Goal: Find specific page/section: Find specific page/section

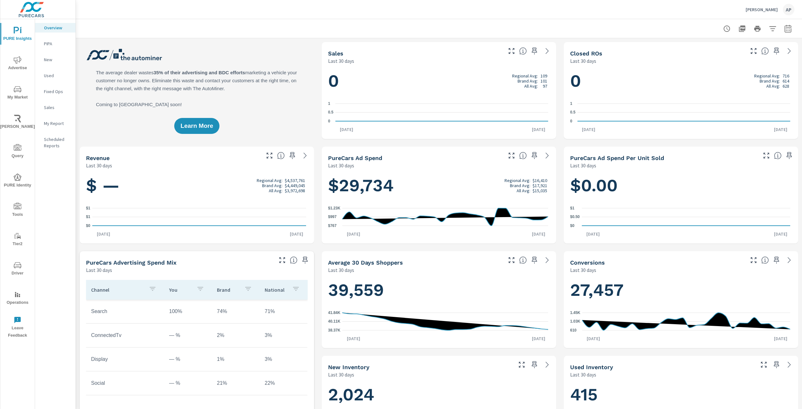
click at [18, 213] on span "Tools" at bounding box center [17, 211] width 31 height 16
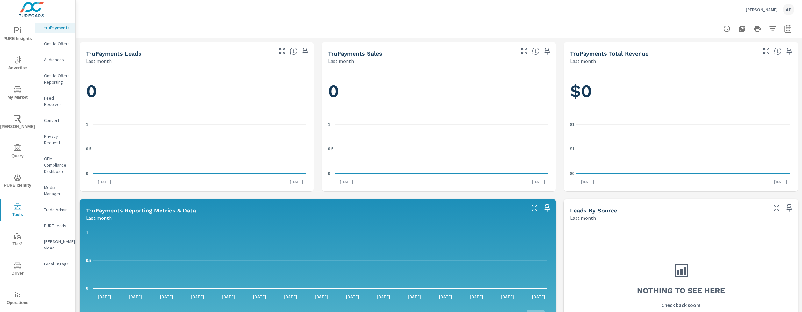
click at [14, 271] on span "Driver" at bounding box center [17, 269] width 31 height 16
